Goal: Information Seeking & Learning: Compare options

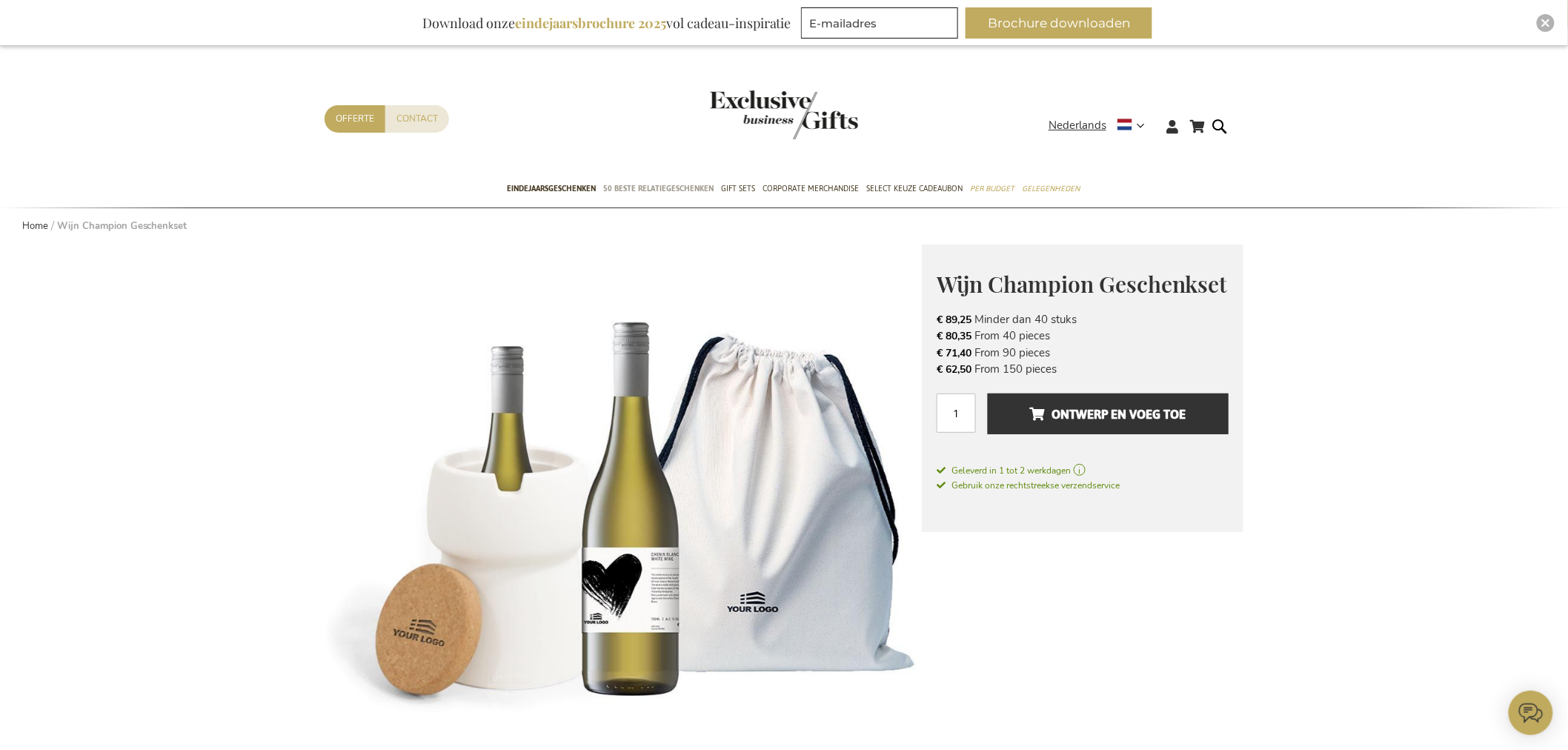
click at [650, 187] on span "50 beste relatiegeschenken" at bounding box center [659, 189] width 111 height 15
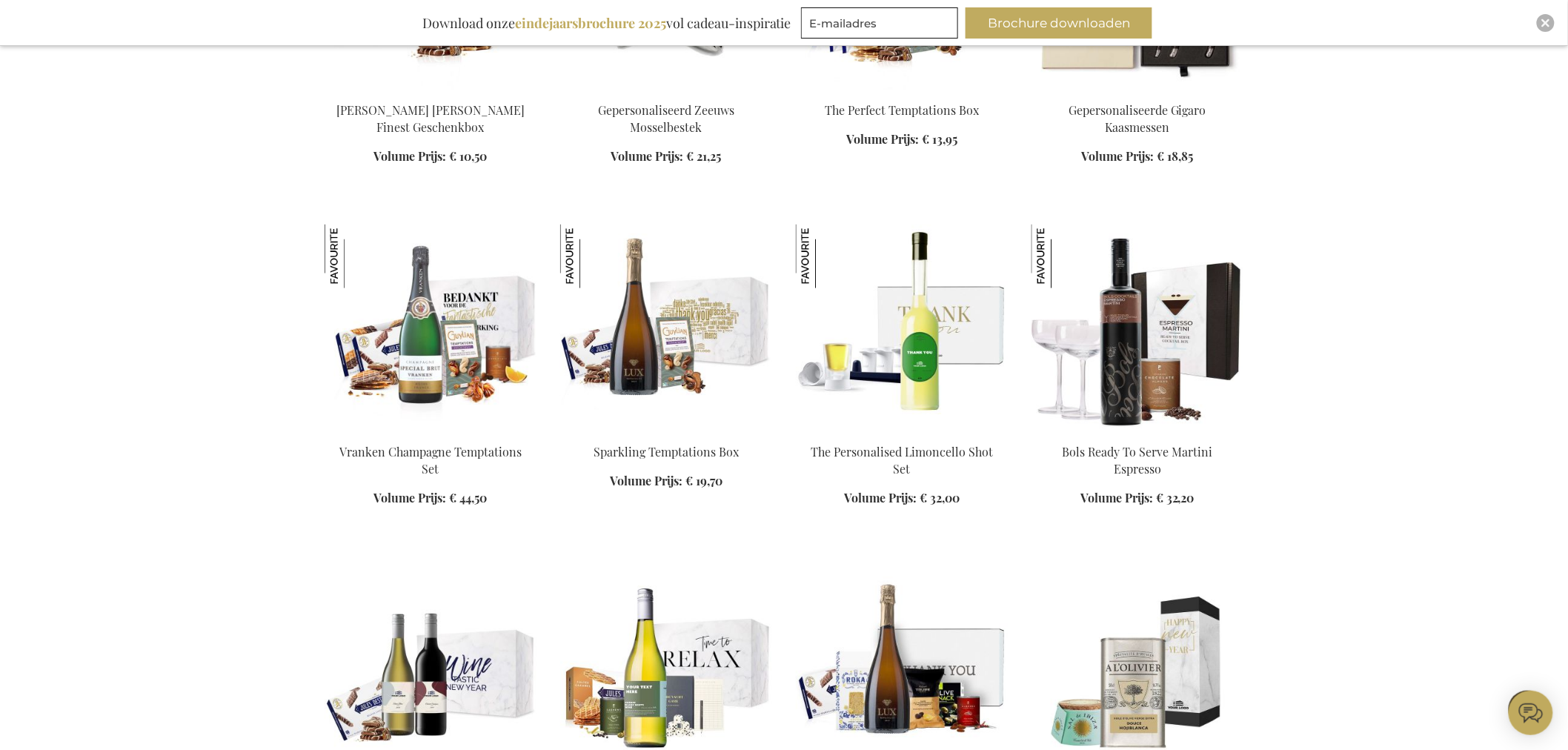
scroll to position [823, 0]
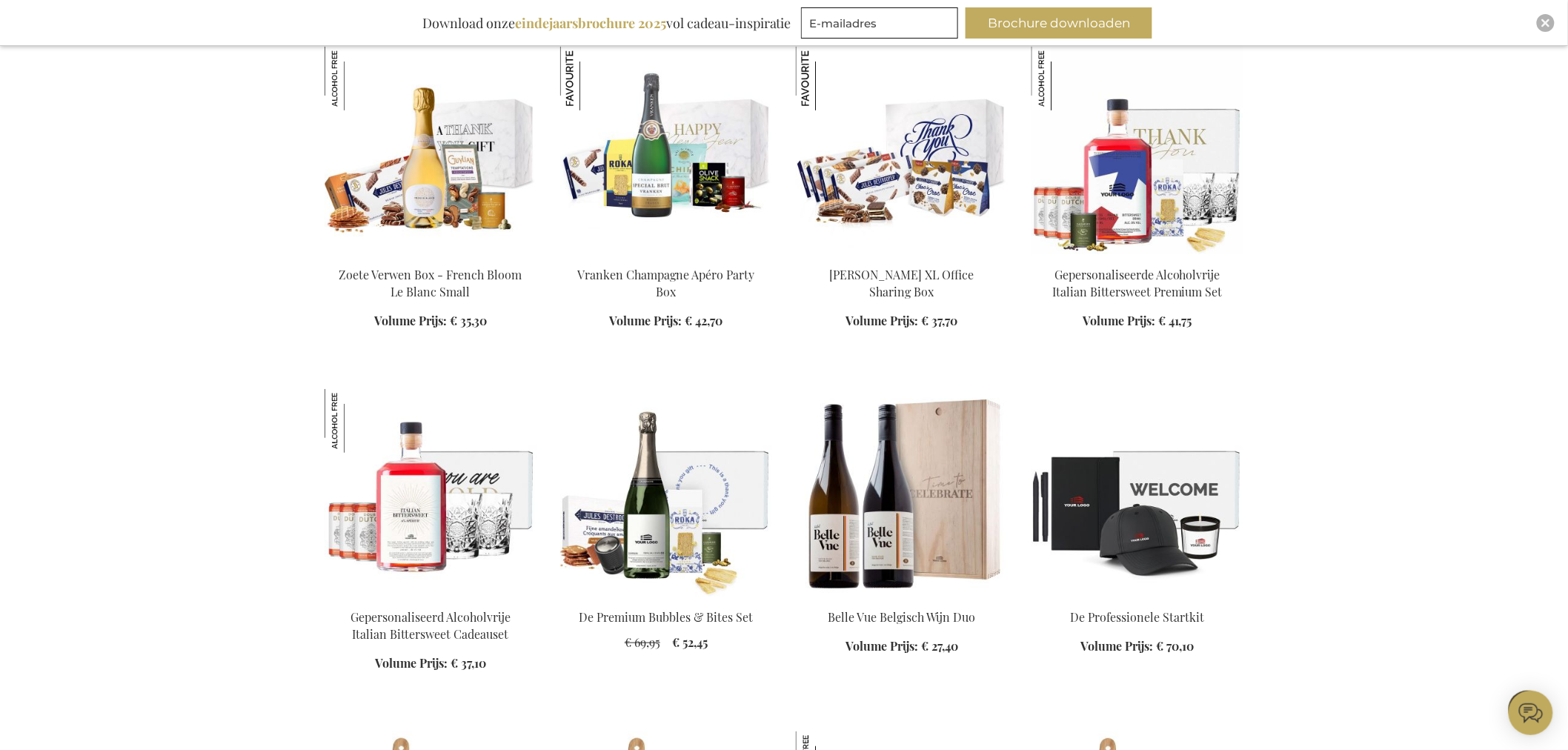
scroll to position [2634, 0]
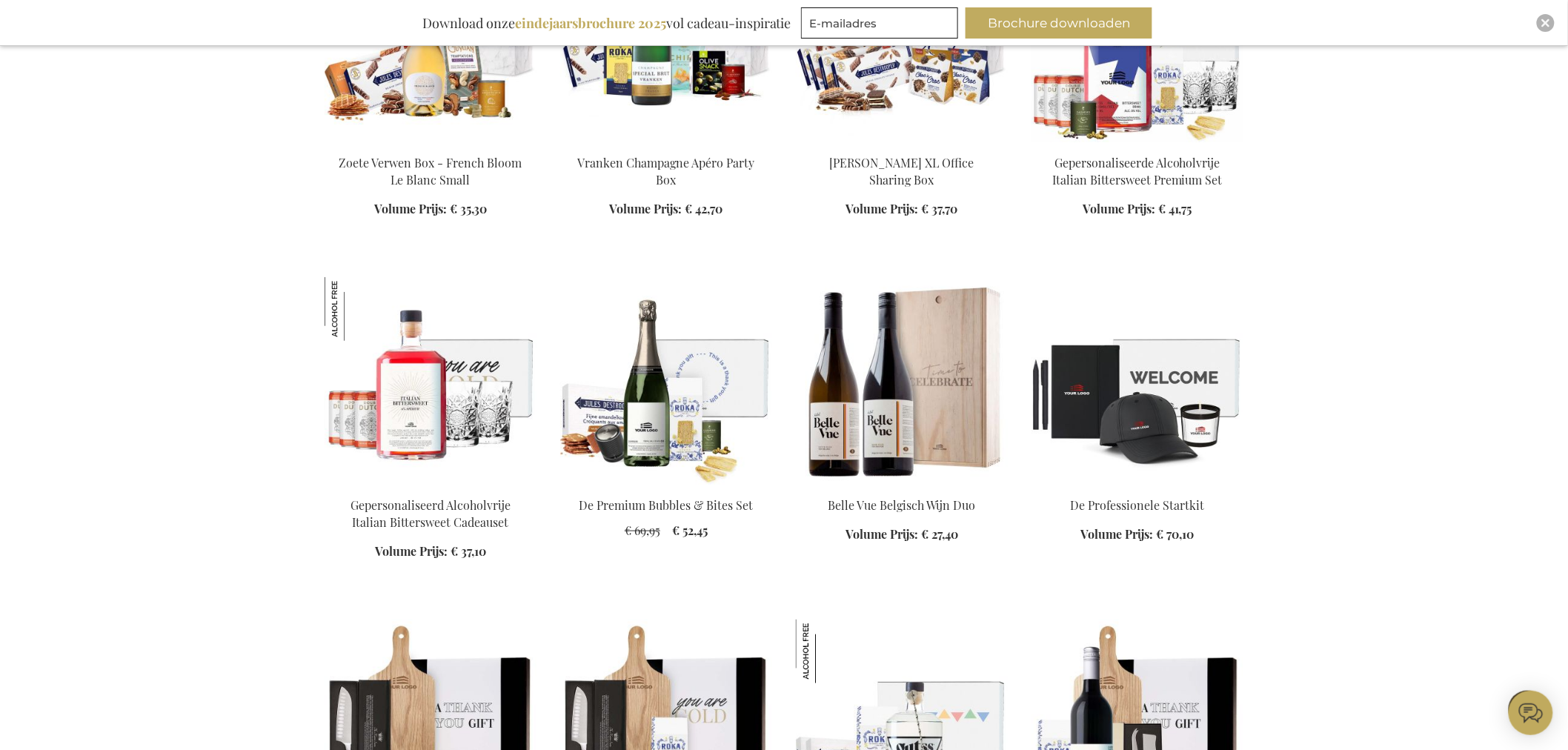
scroll to position [3129, 0]
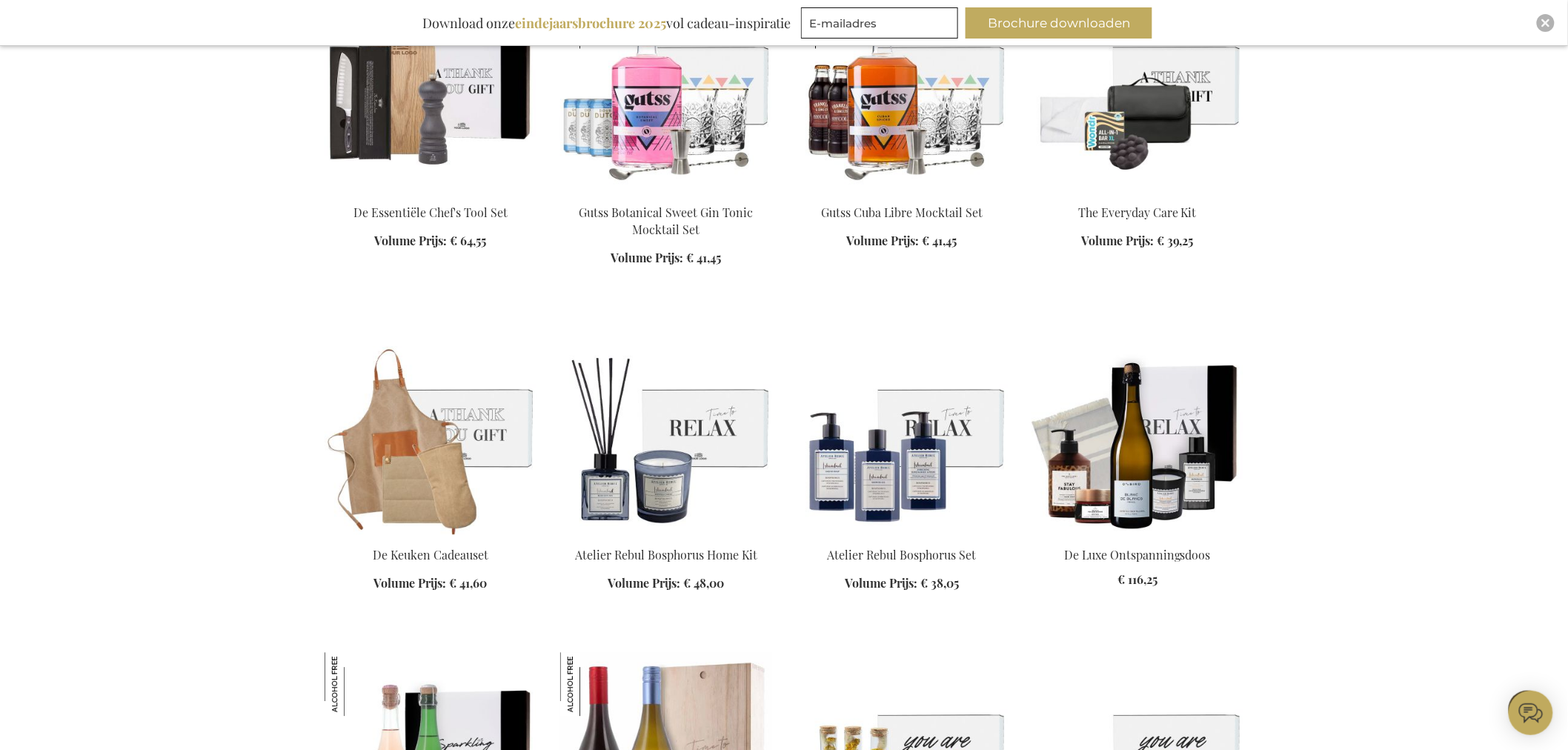
scroll to position [3788, 0]
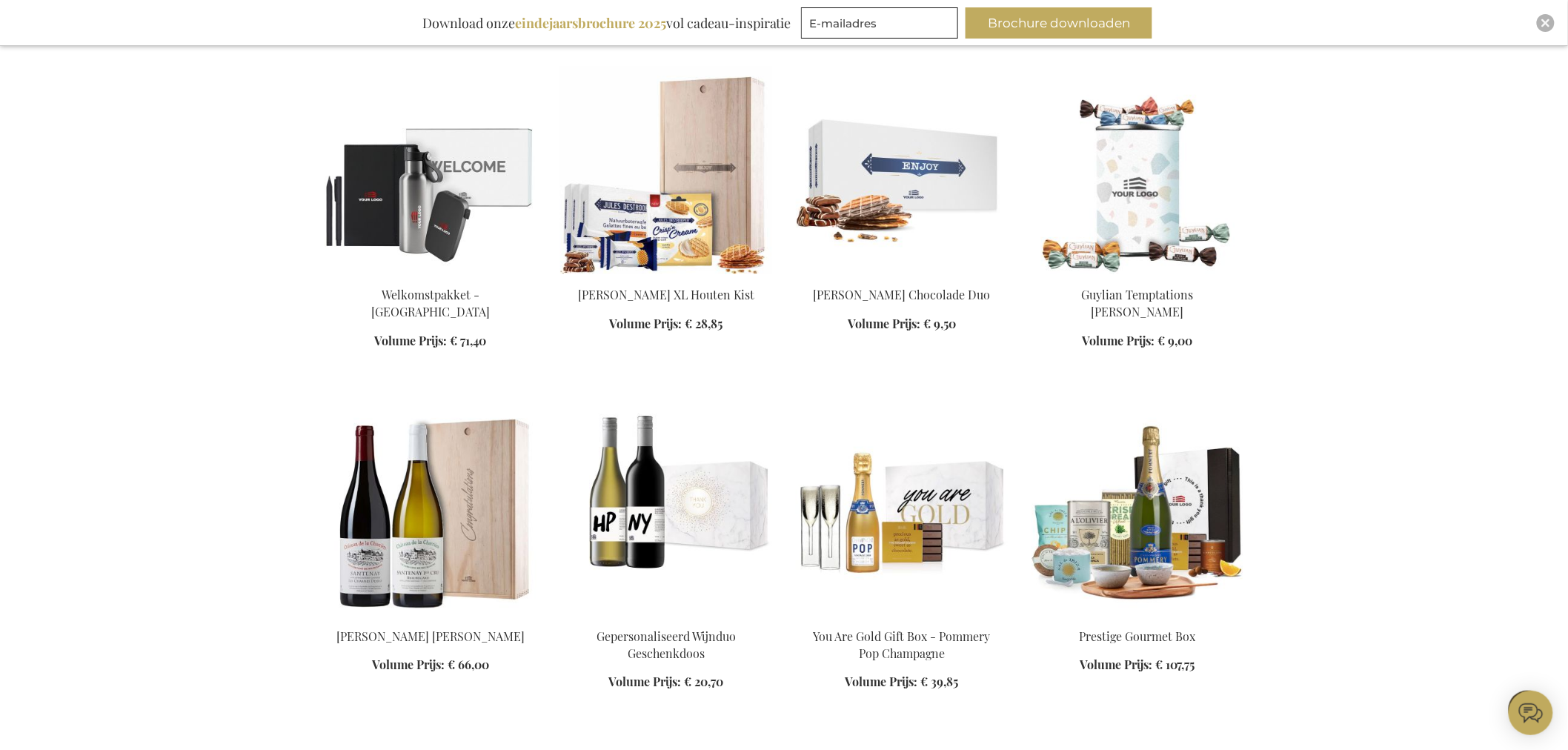
scroll to position [5517, 0]
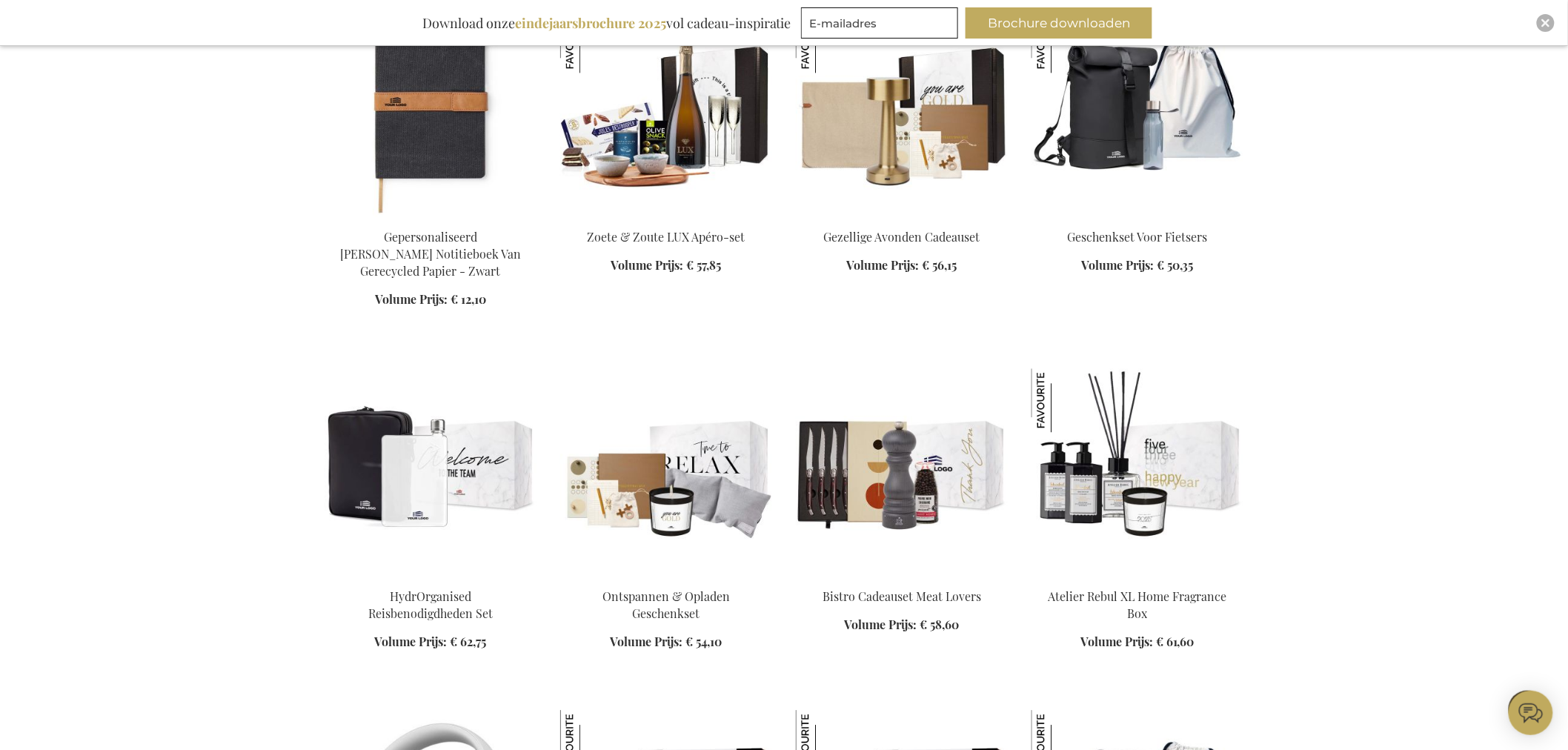
scroll to position [6094, 0]
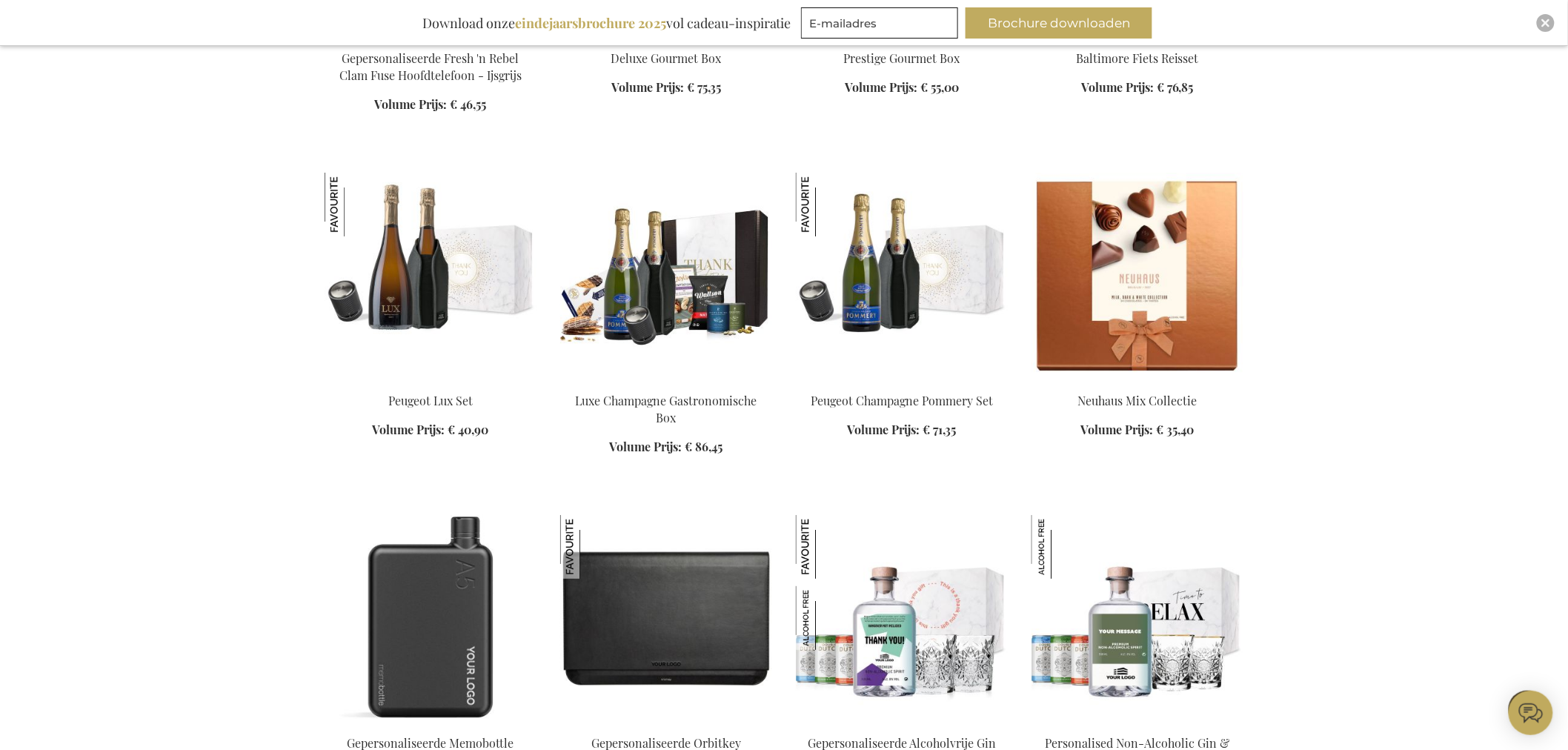
scroll to position [6999, 0]
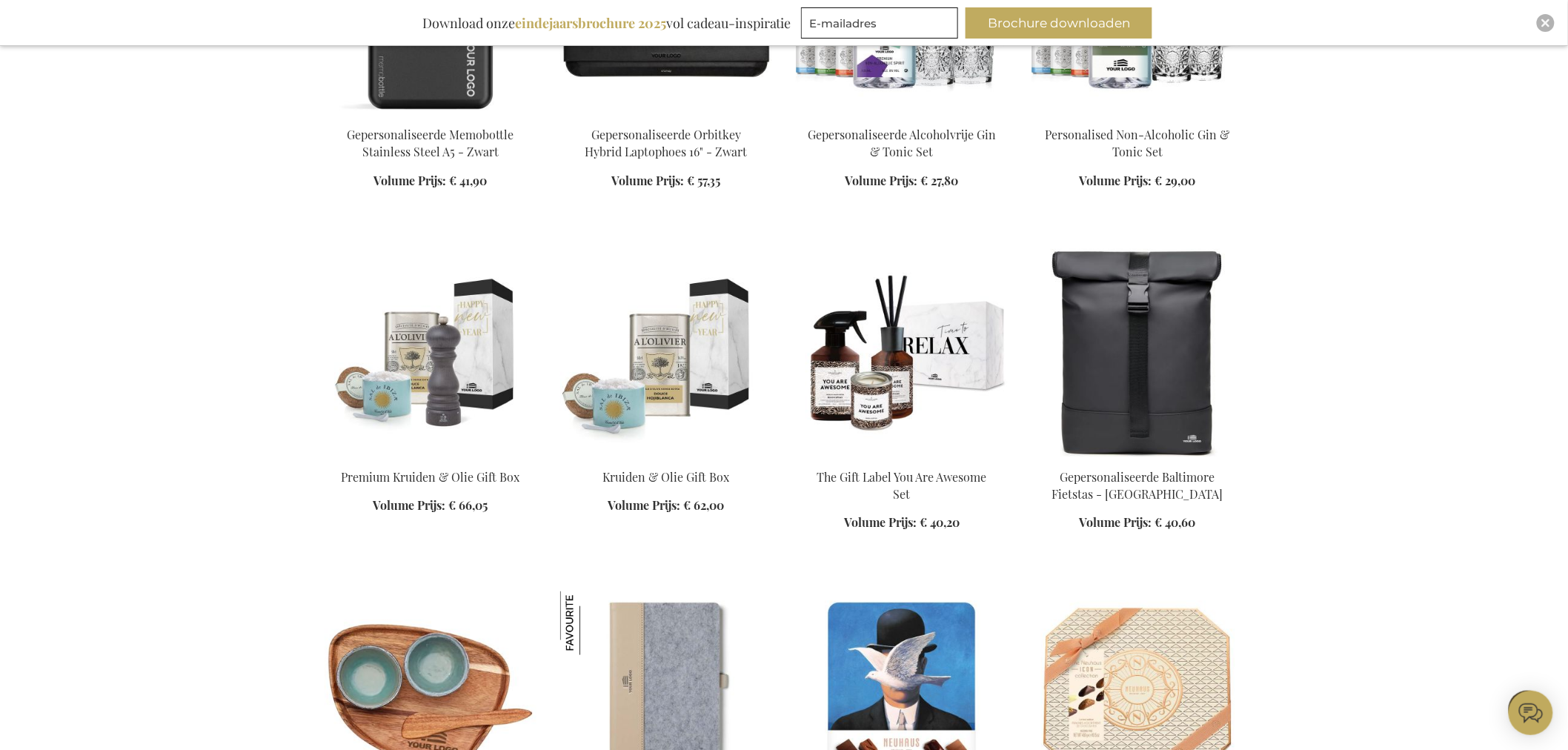
scroll to position [7987, 0]
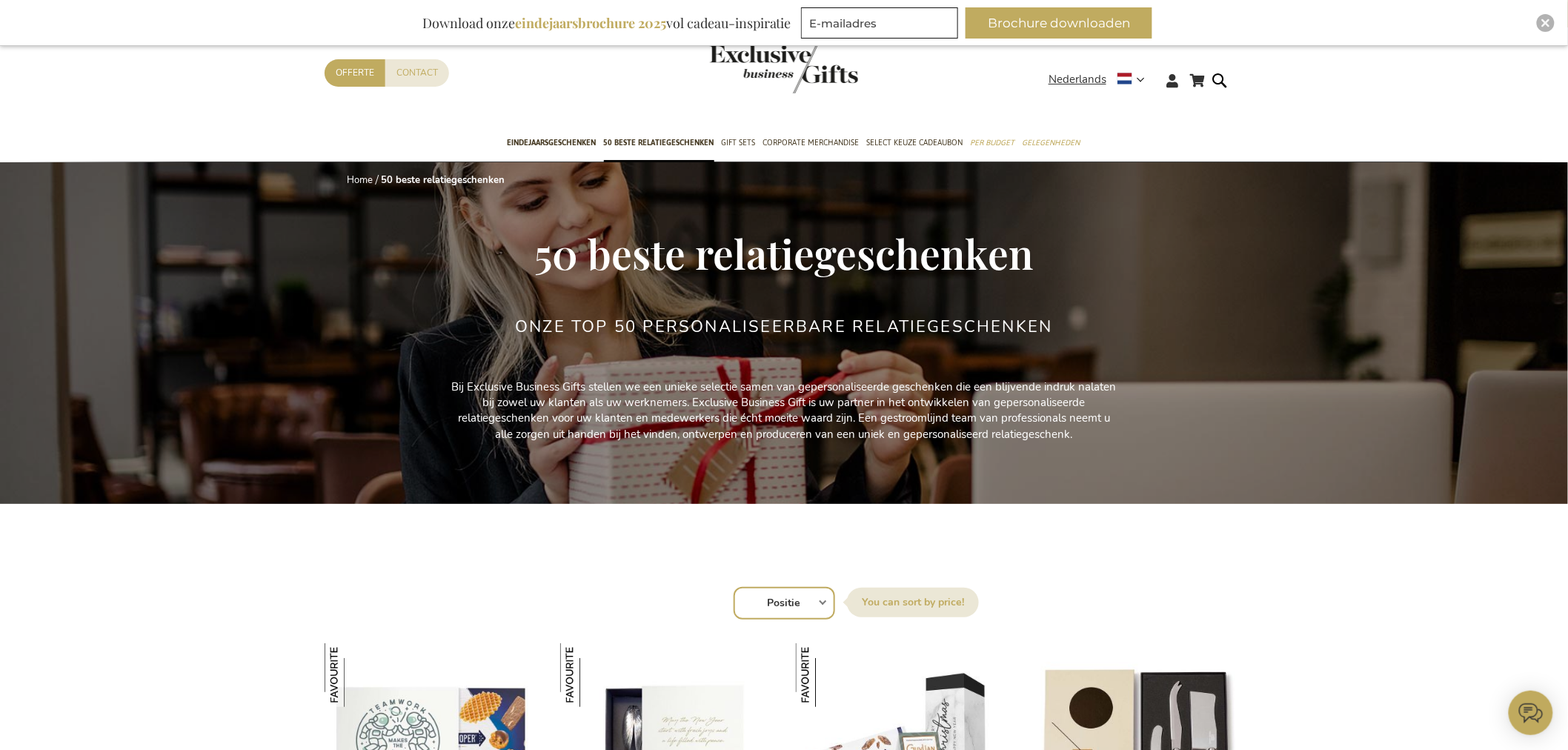
drag, startPoint x: 216, startPoint y: 363, endPoint x: 216, endPoint y: 35, distance: 328.0
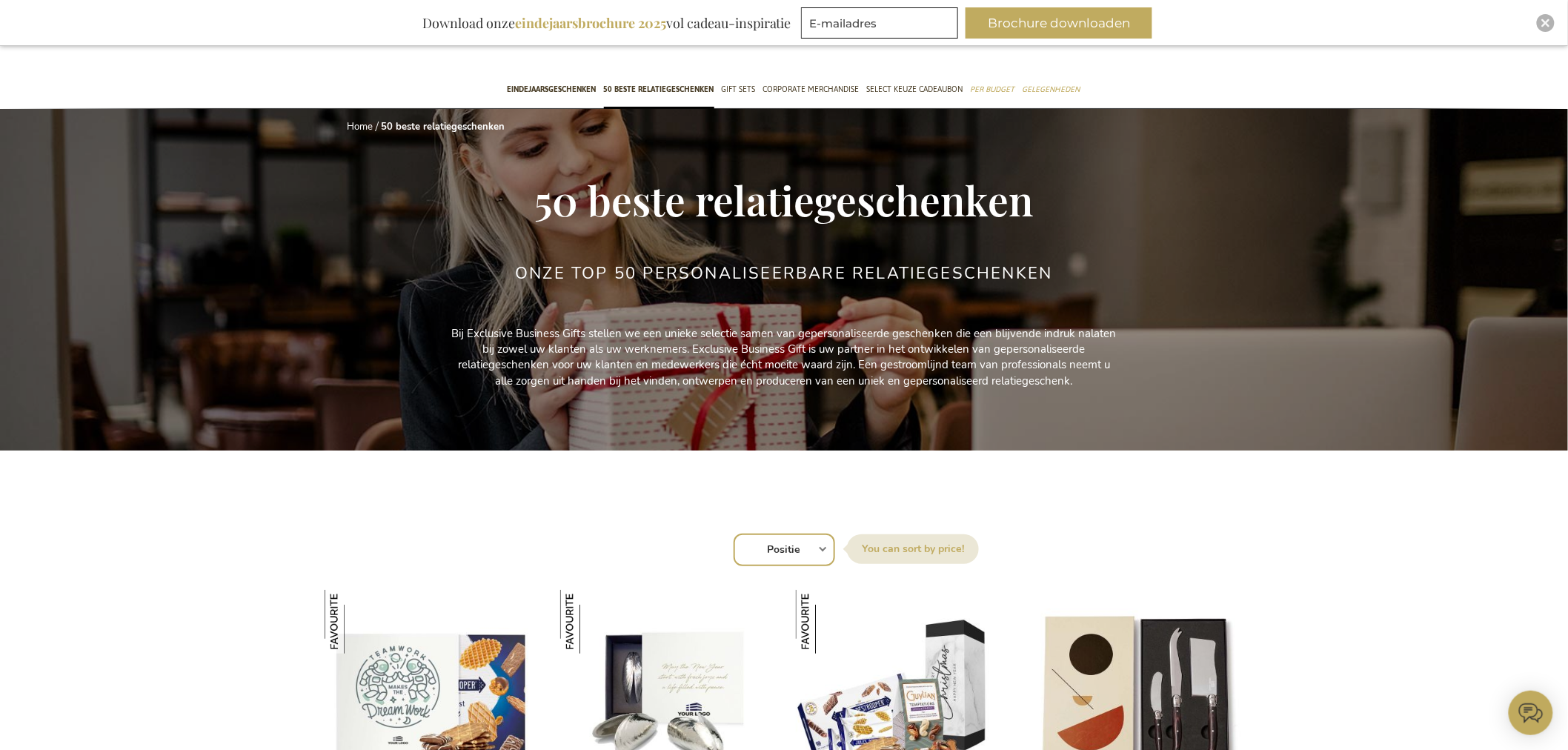
scroll to position [82, 0]
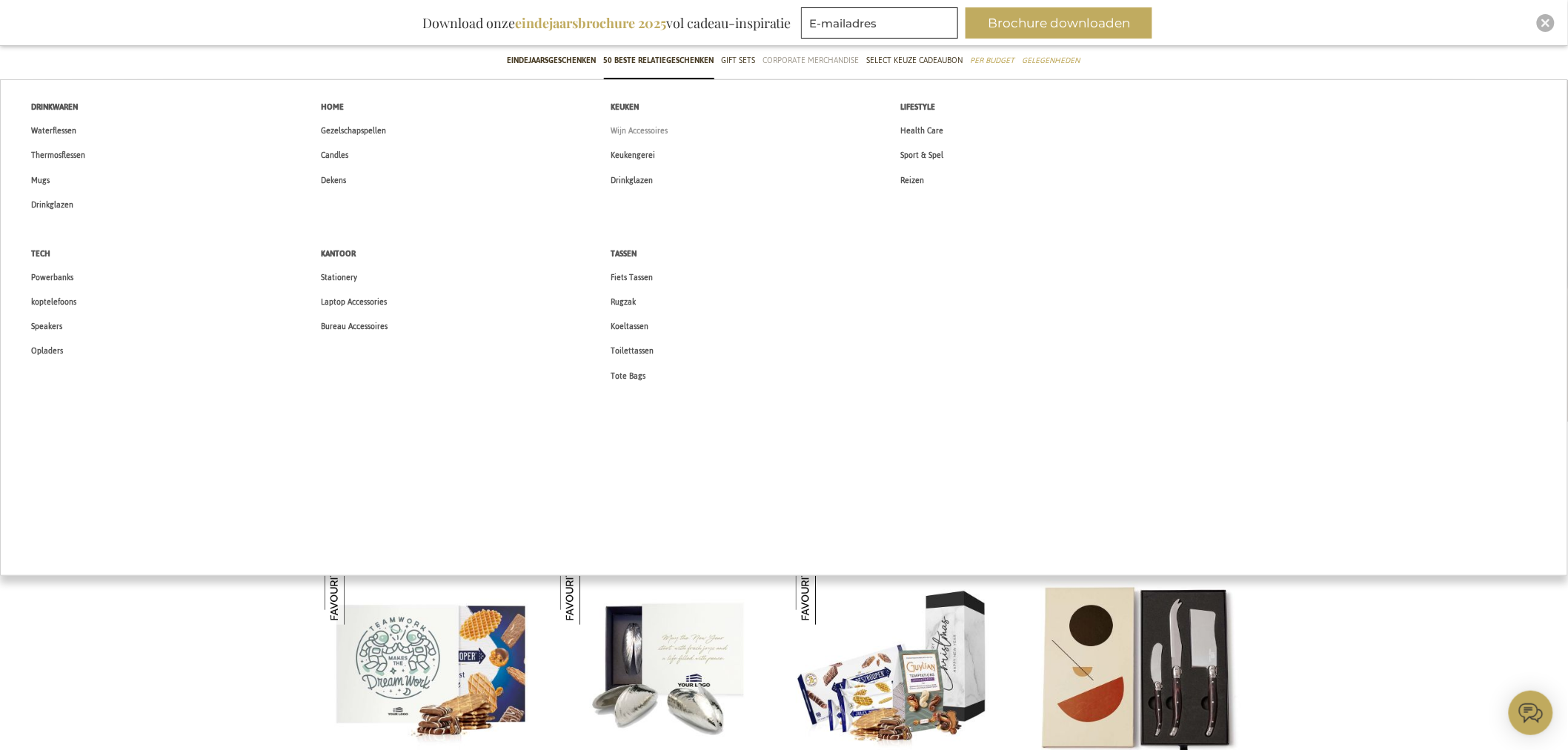
click at [660, 128] on span "Wijn Accessoires" at bounding box center [640, 131] width 57 height 15
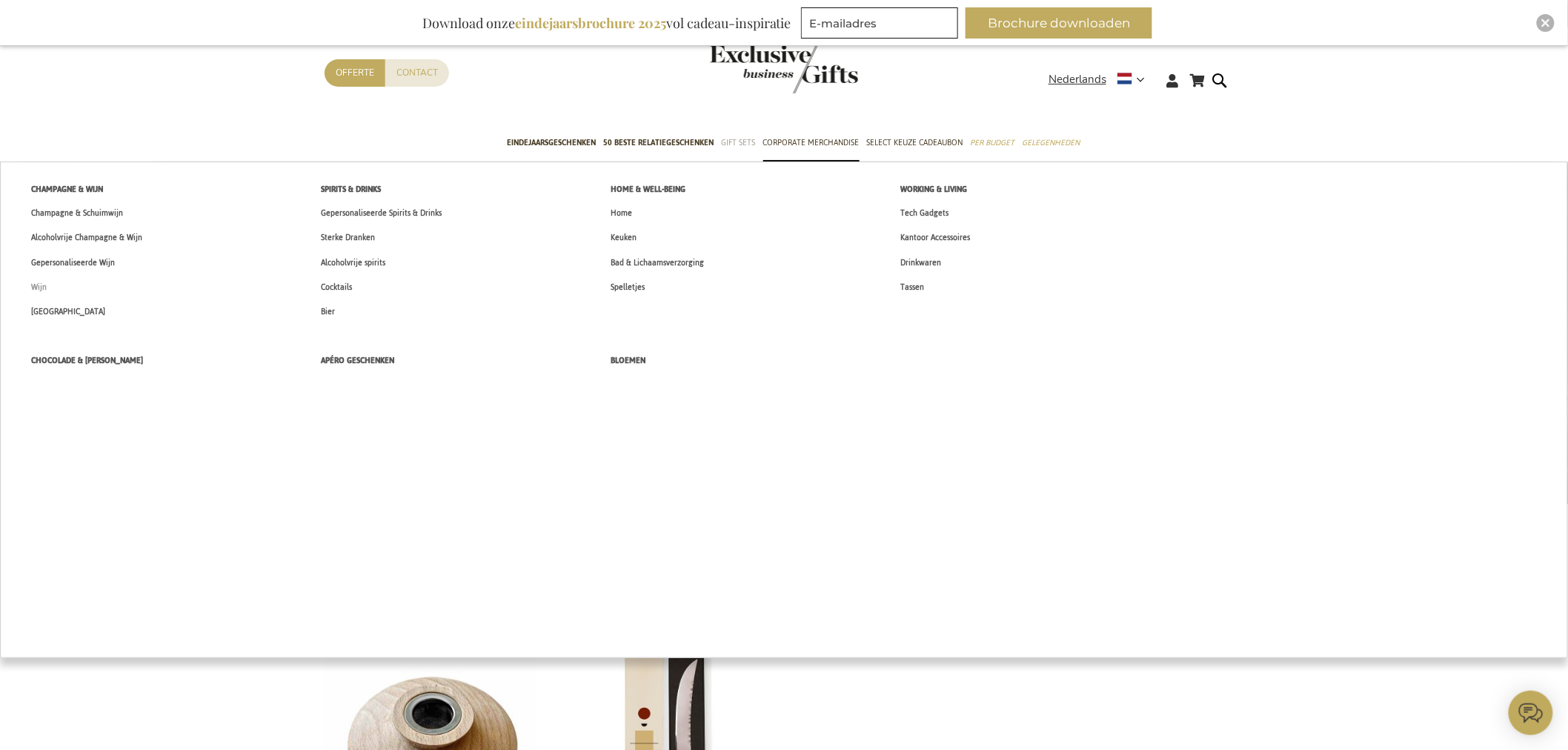
click at [53, 286] on link "Wijn" at bounding box center [39, 288] width 46 height 25
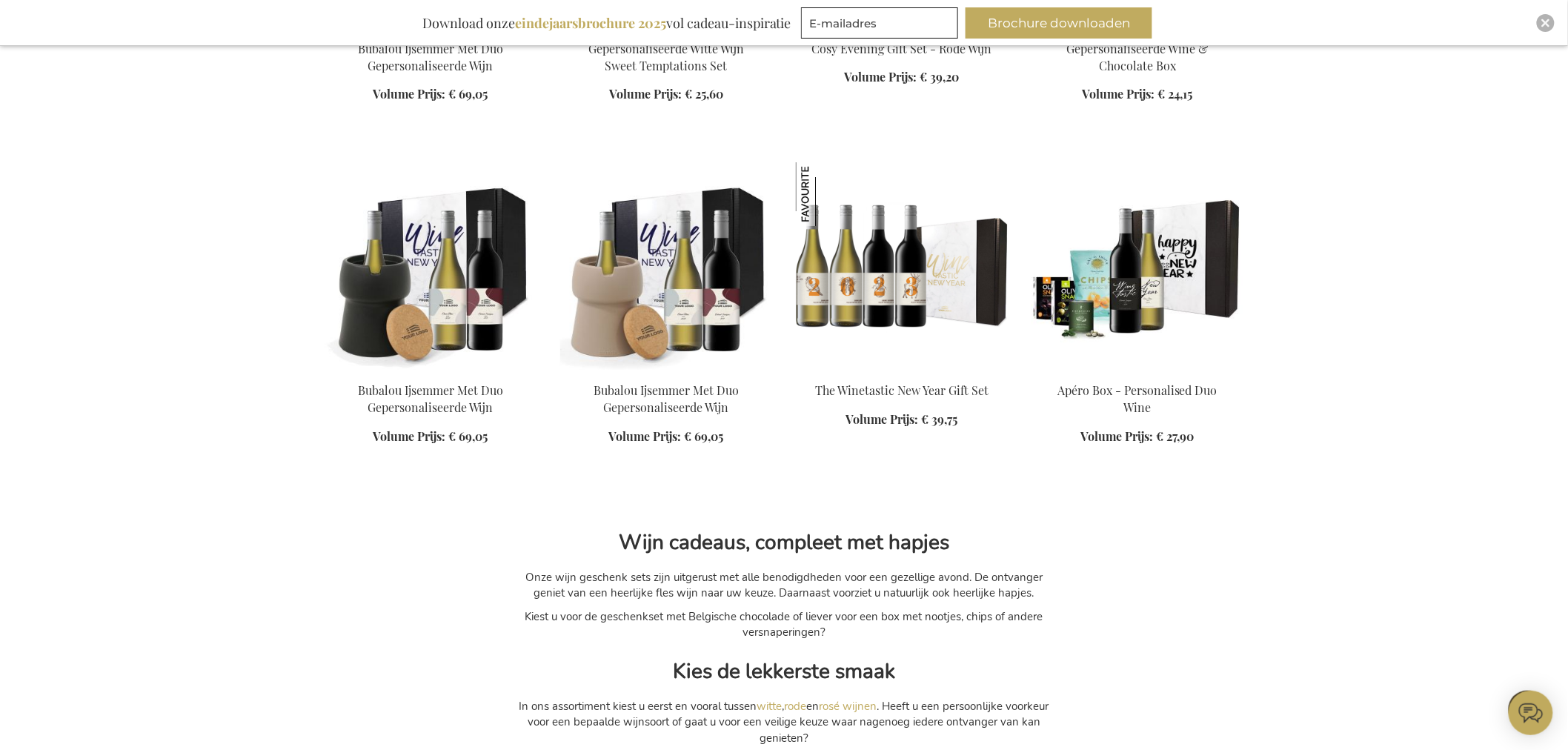
scroll to position [4529, 0]
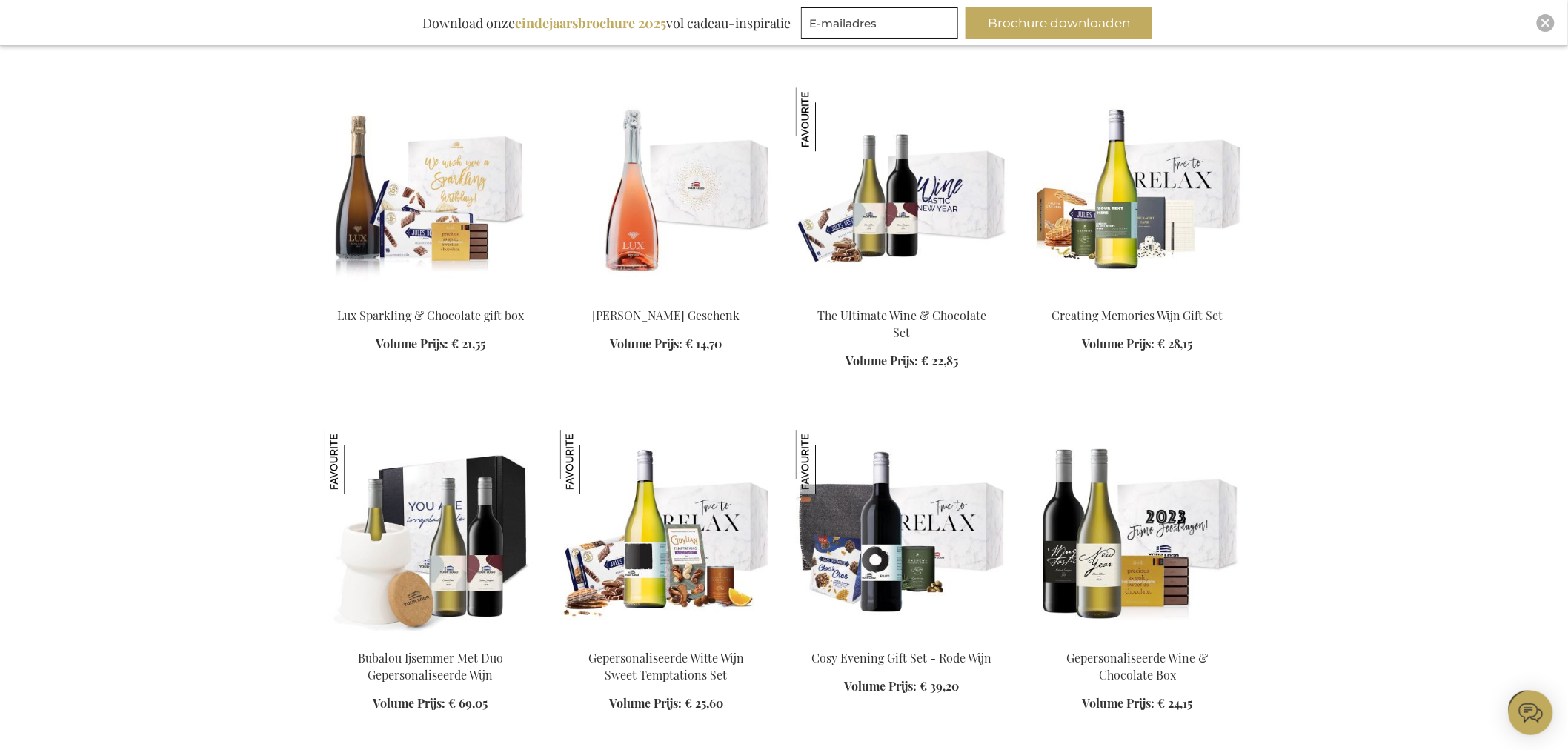
scroll to position [3953, 0]
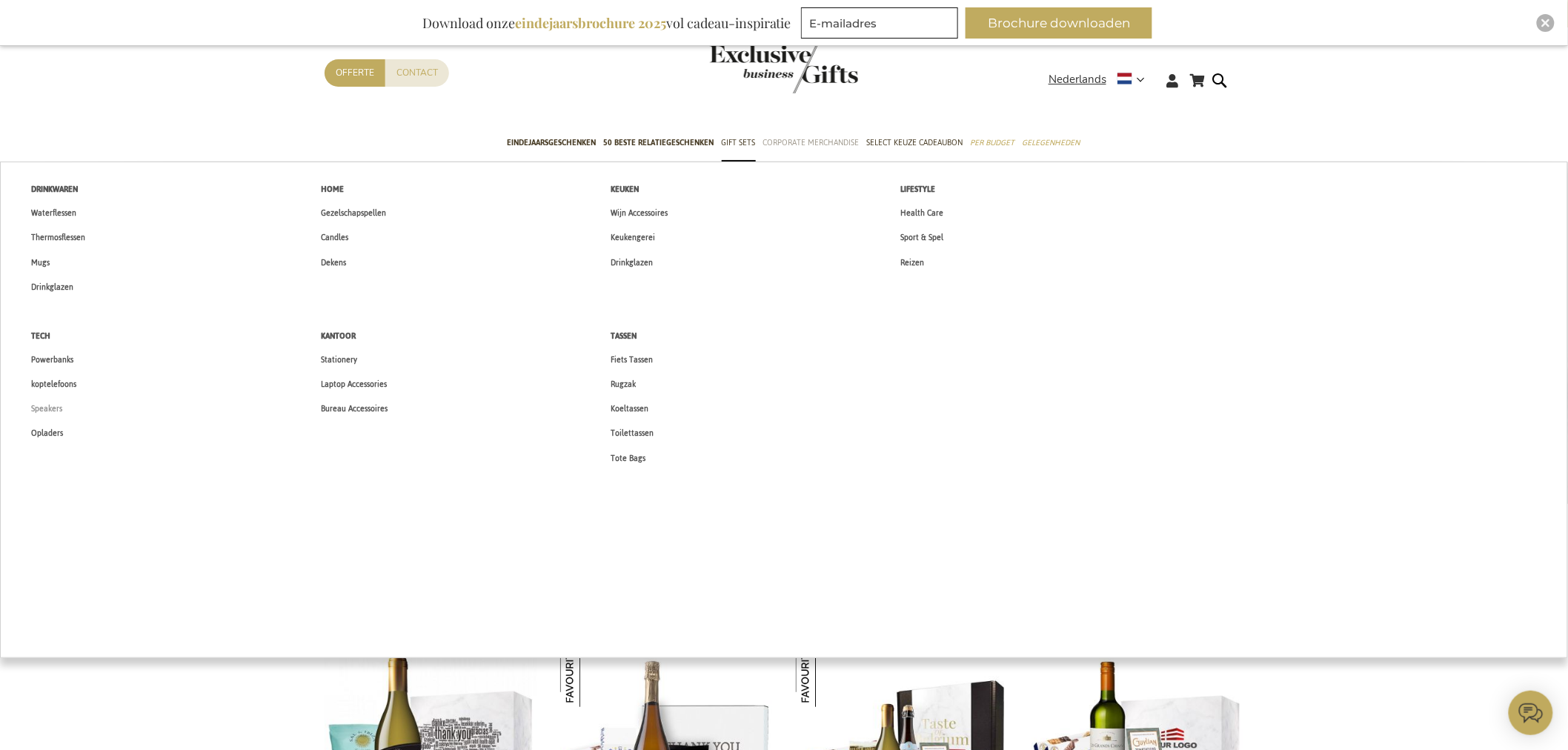
click at [55, 409] on span "Speakers" at bounding box center [46, 409] width 31 height 15
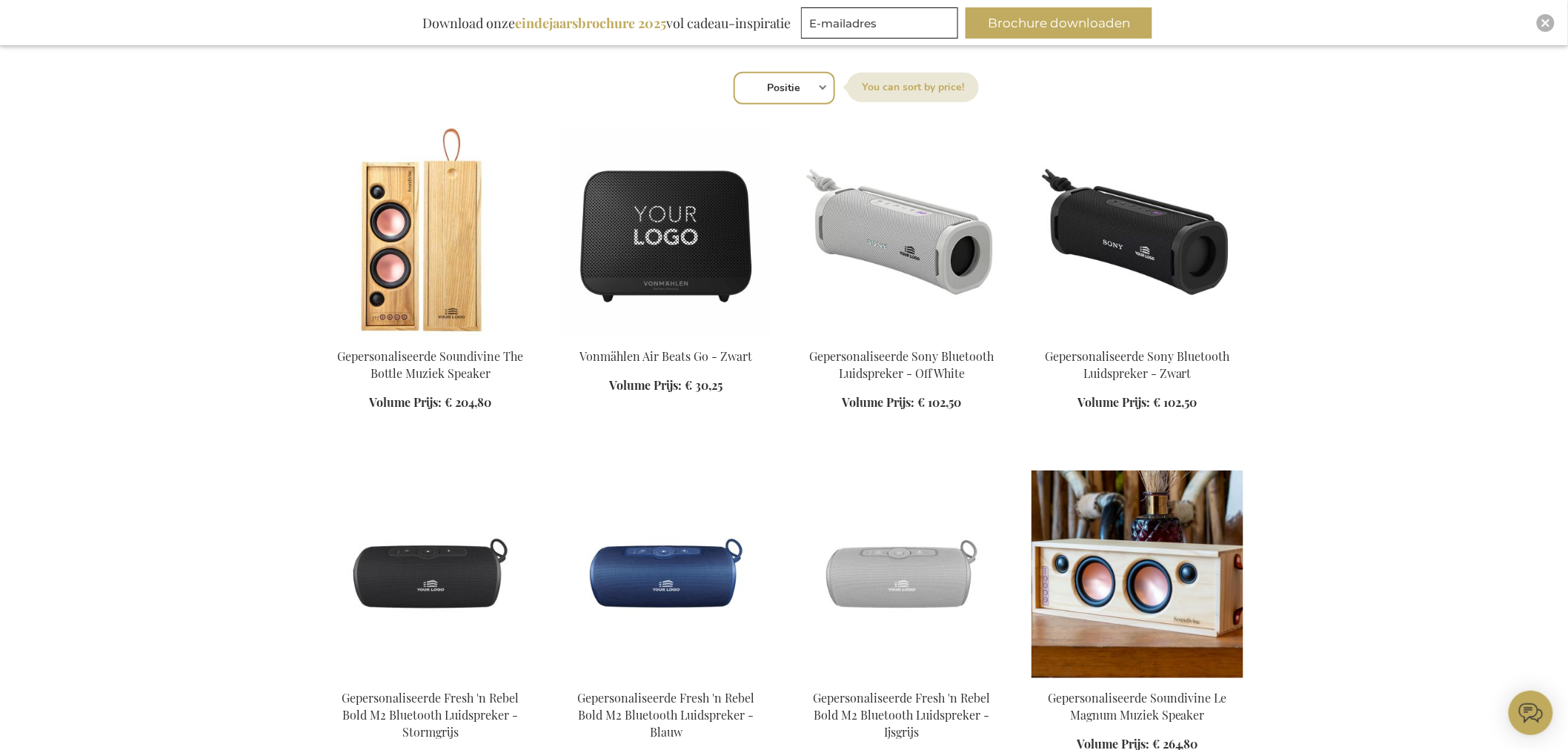
scroll to position [411, 0]
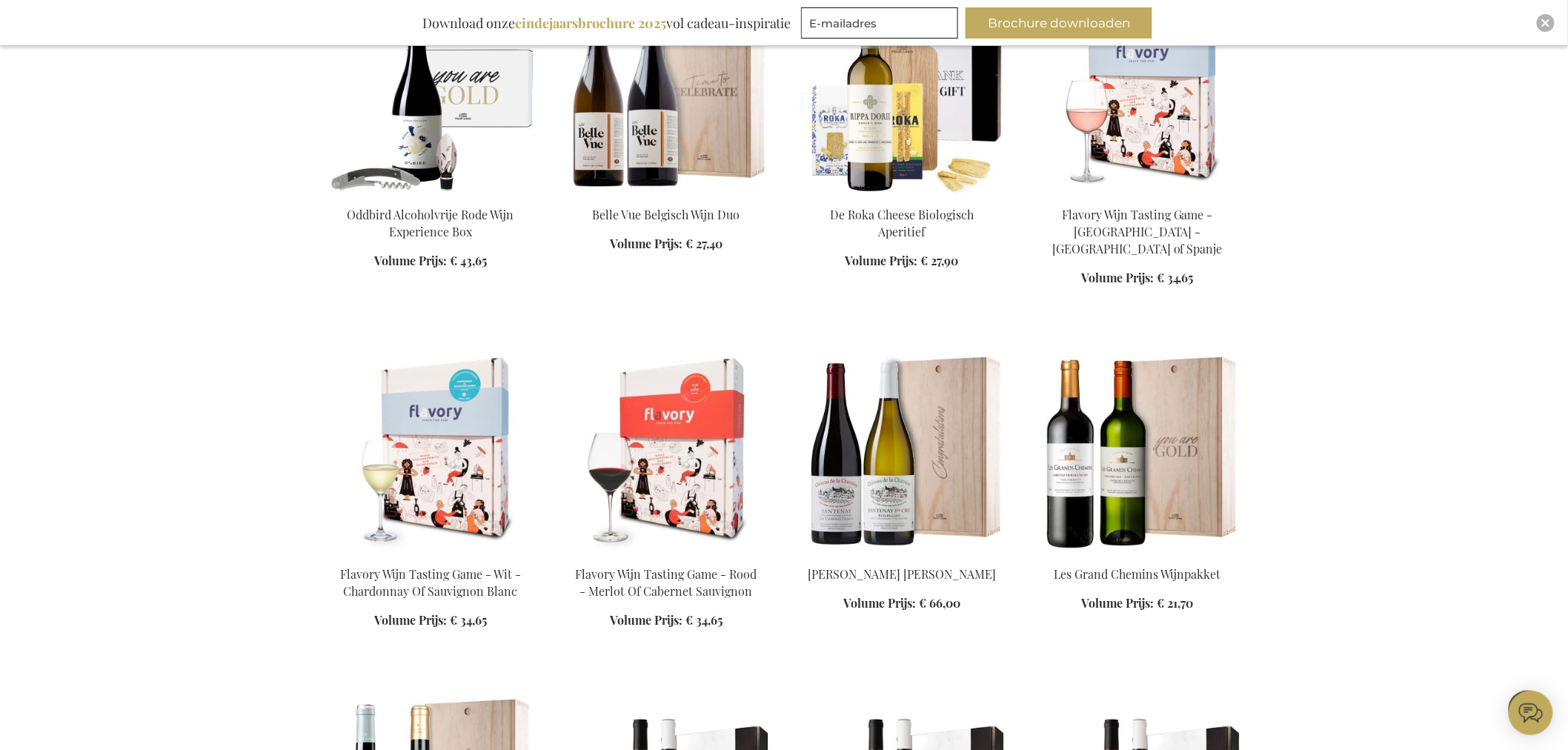
scroll to position [1070, 0]
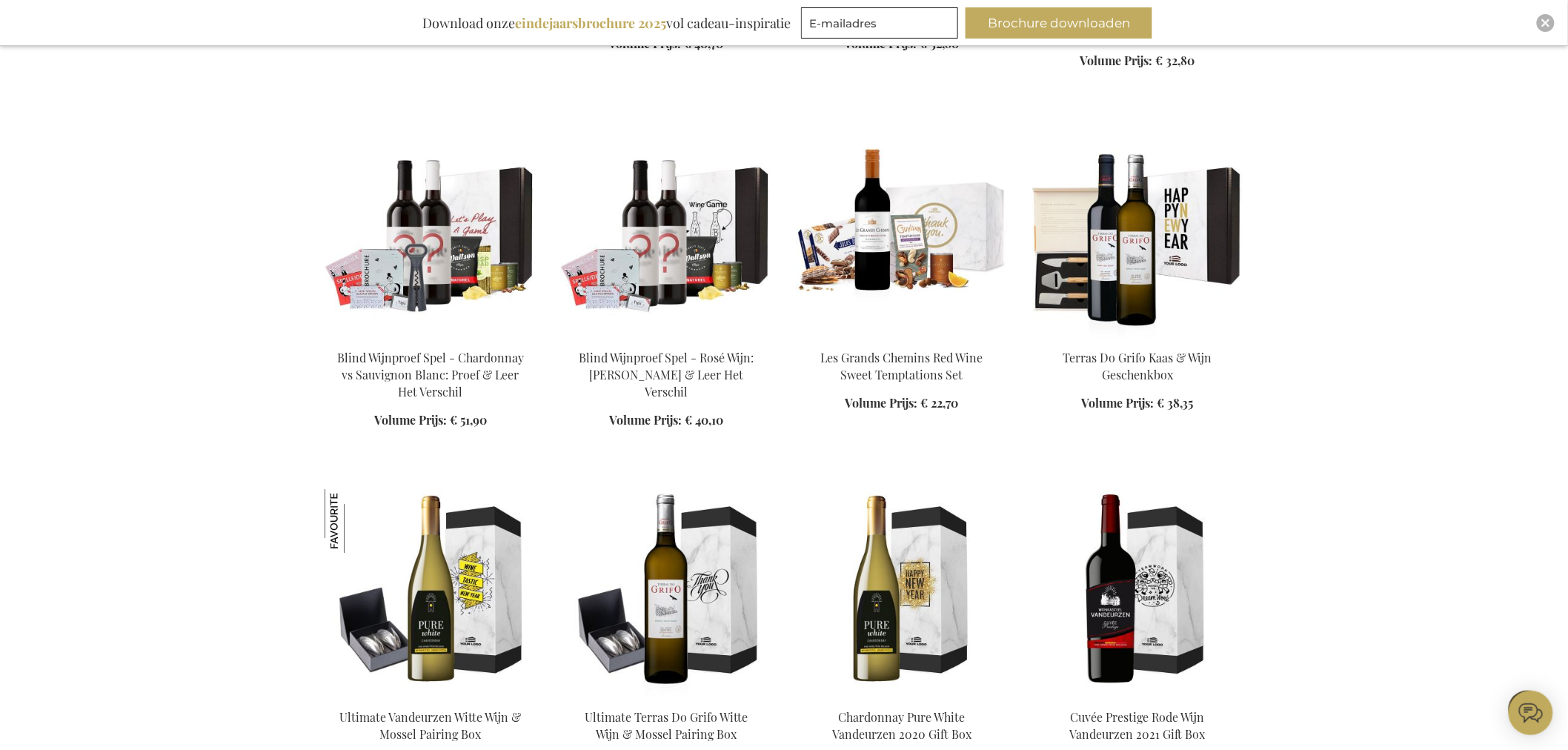
scroll to position [2140, 0]
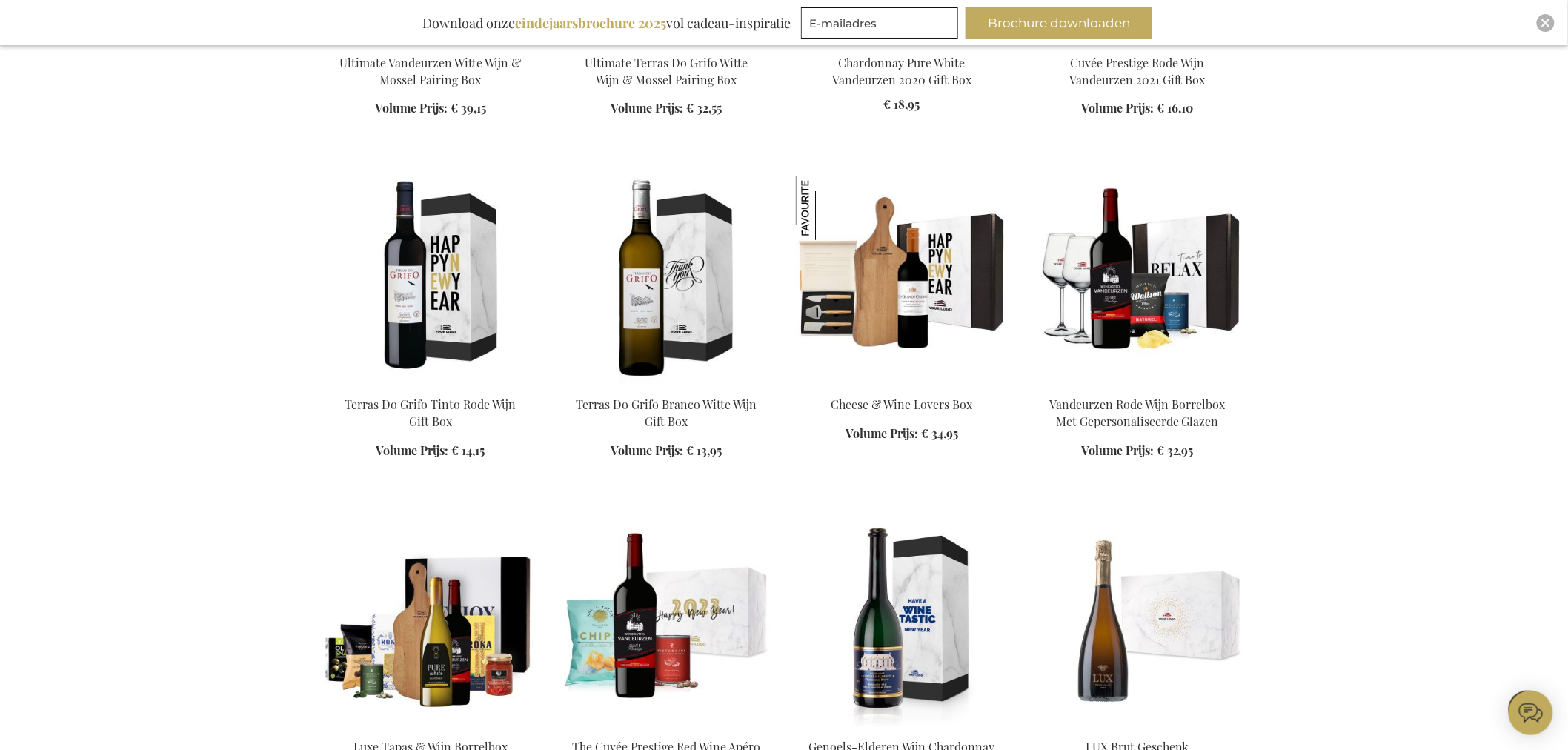
scroll to position [2634, 0]
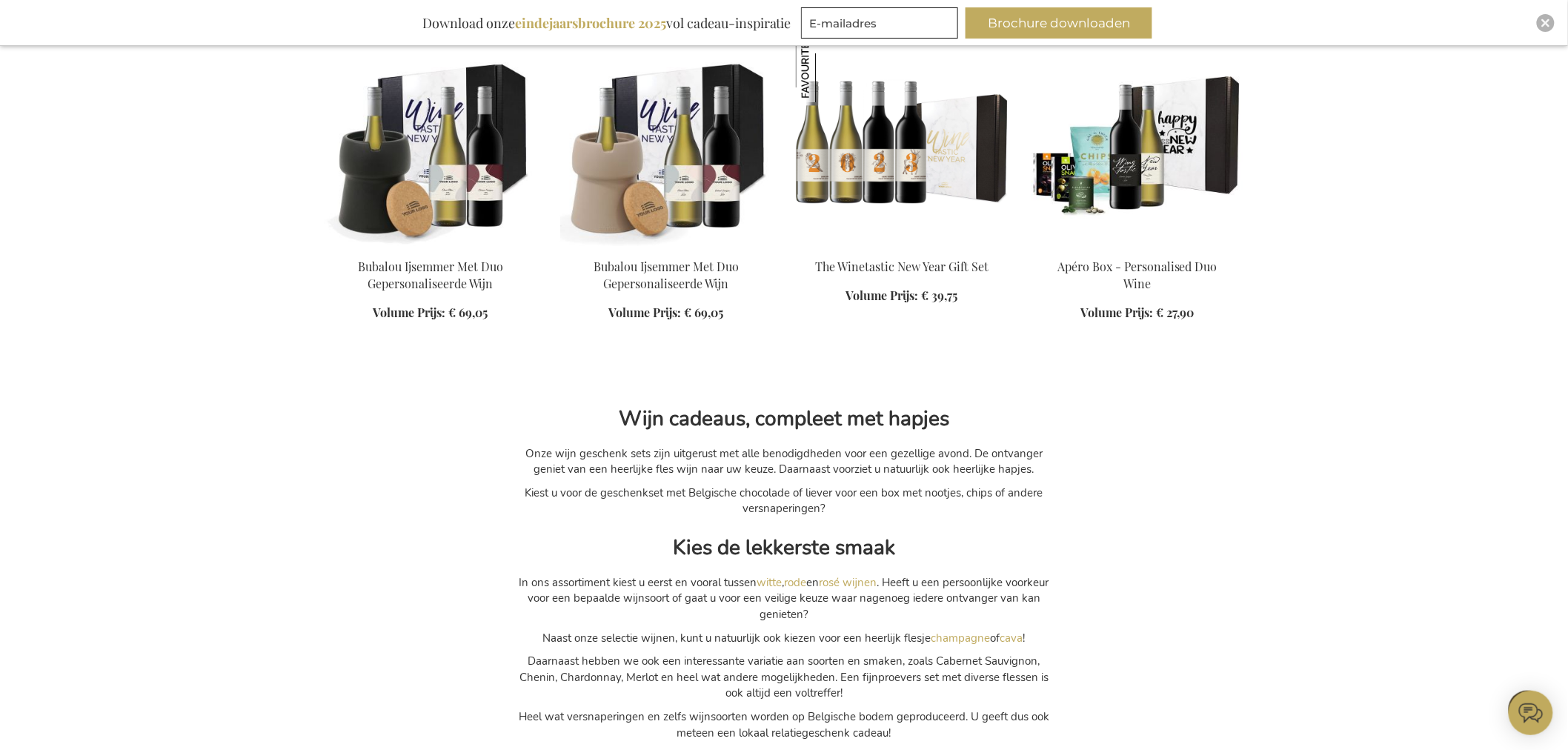
scroll to position [4858, 0]
